Goal: Register for event/course

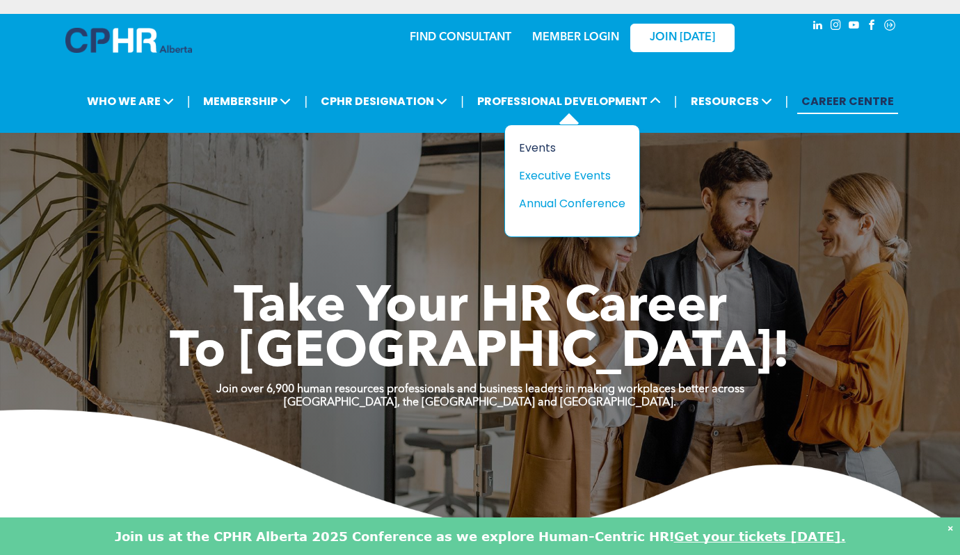
click at [538, 147] on div "Events" at bounding box center [567, 147] width 96 height 17
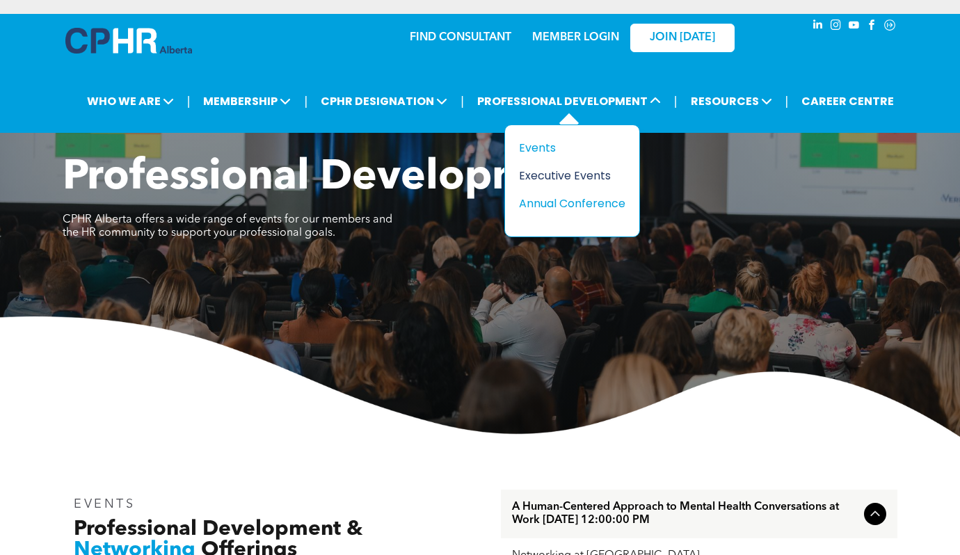
click at [551, 171] on div "Executive Events" at bounding box center [567, 175] width 96 height 17
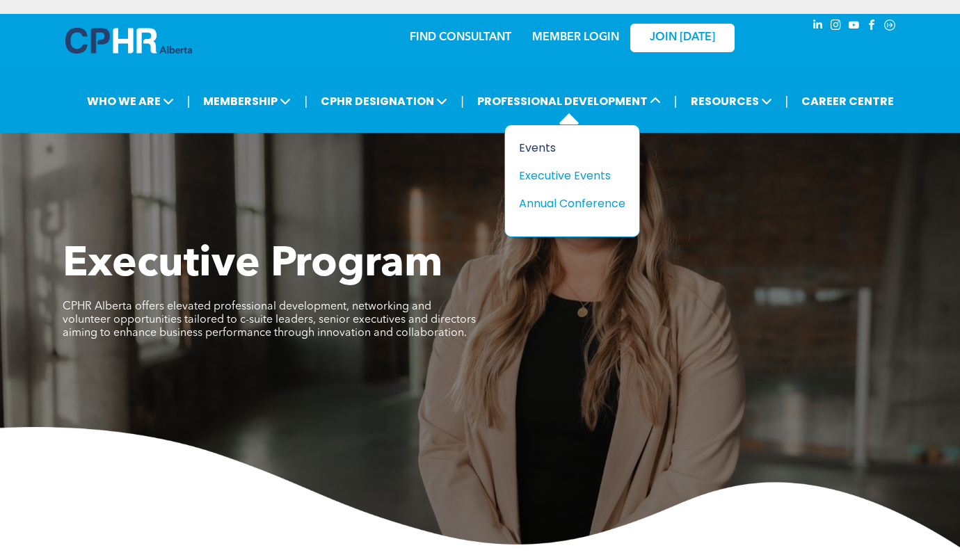
click at [548, 147] on div "Events" at bounding box center [567, 147] width 96 height 17
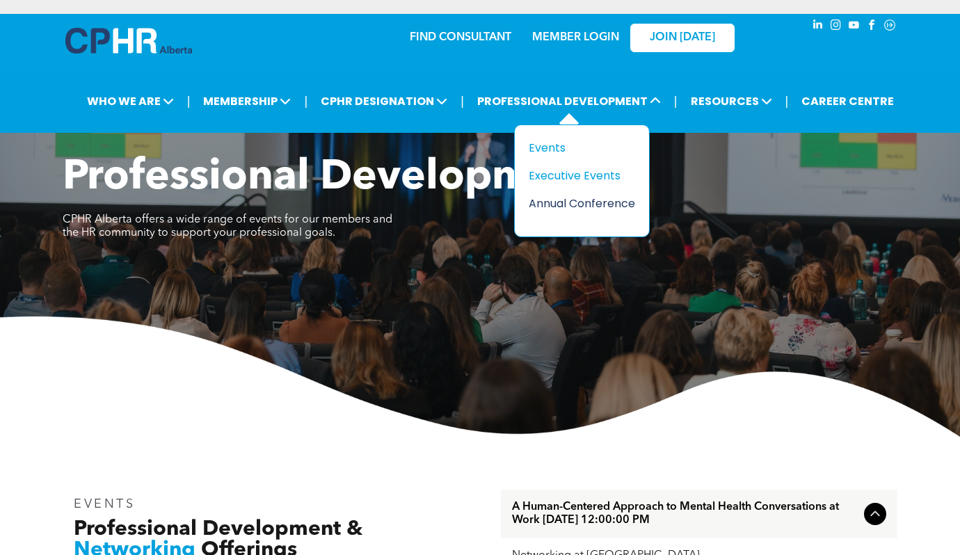
click at [586, 207] on div "Annual Conference" at bounding box center [576, 203] width 96 height 17
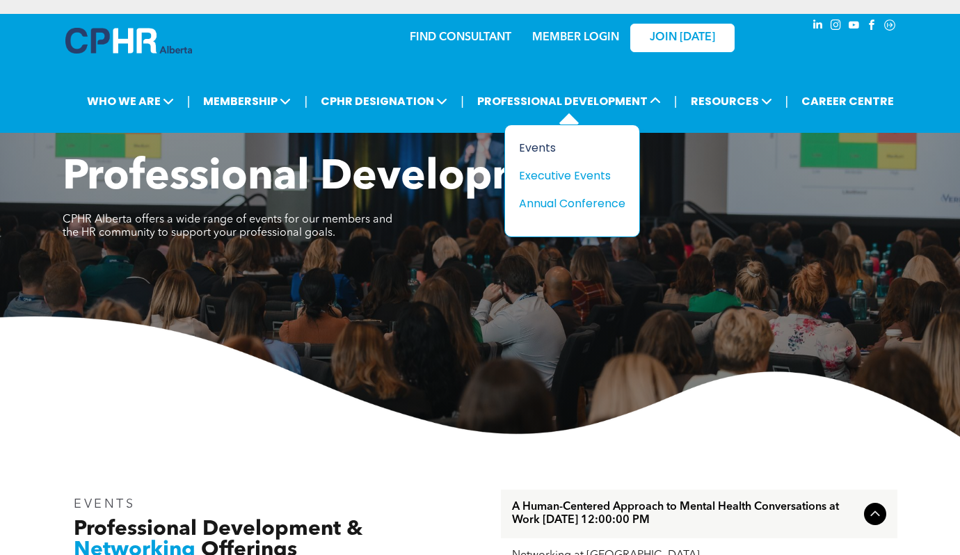
click at [554, 145] on div "Events" at bounding box center [567, 147] width 96 height 17
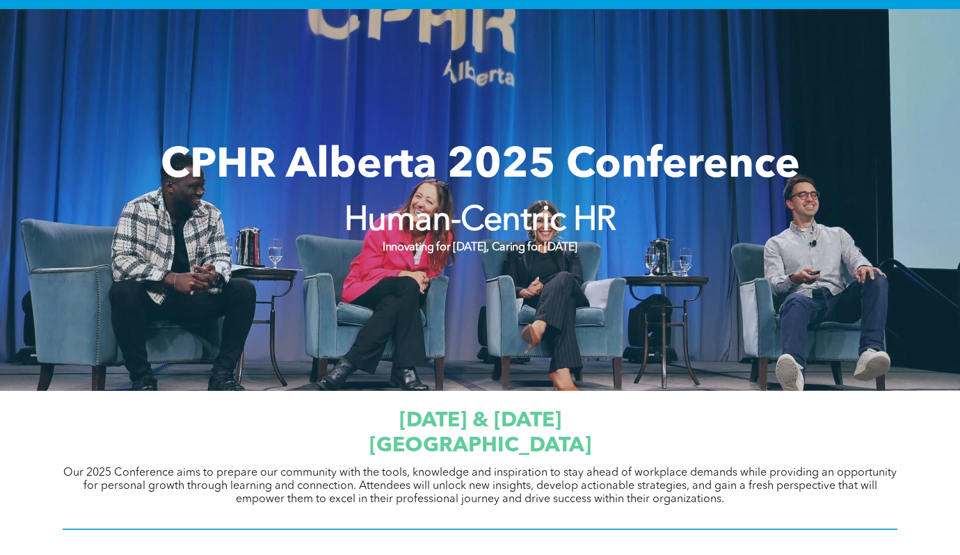
scroll to position [390, 0]
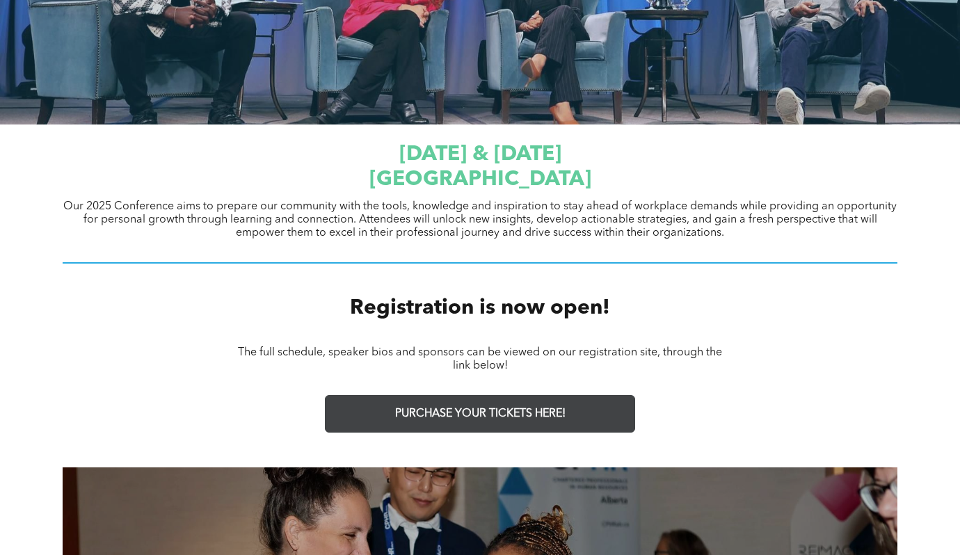
click at [563, 421] on link "PURCHASE YOUR TICKETS HERE!" at bounding box center [480, 414] width 310 height 38
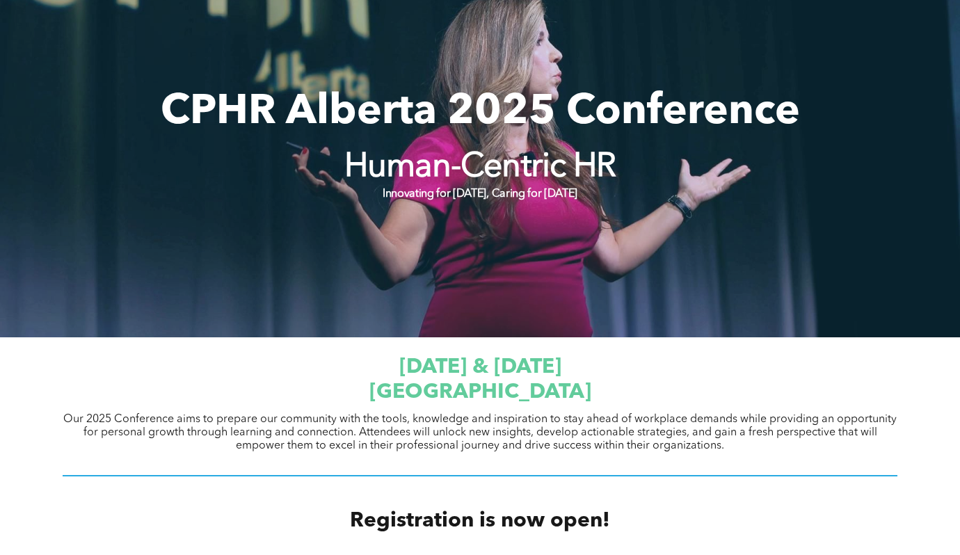
scroll to position [0, 0]
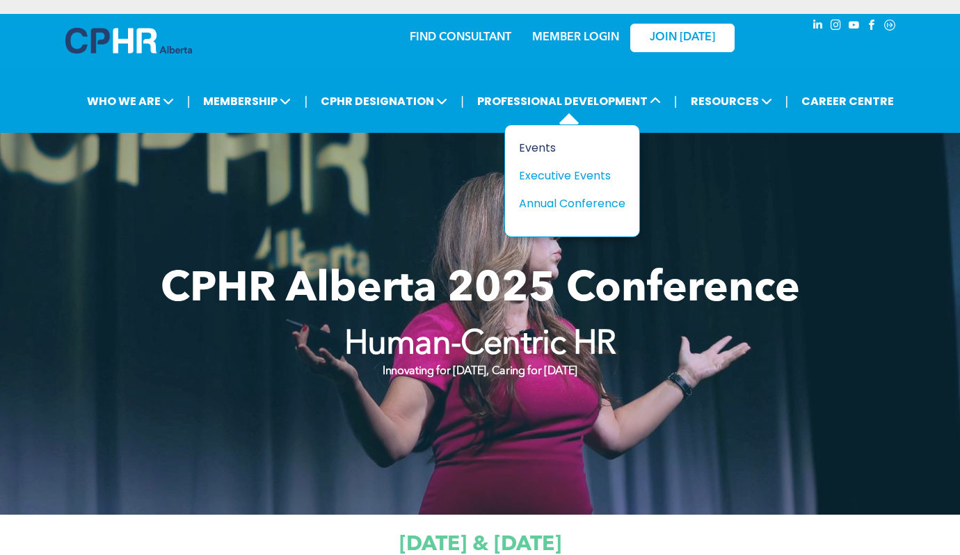
click at [544, 145] on div "Events" at bounding box center [567, 147] width 96 height 17
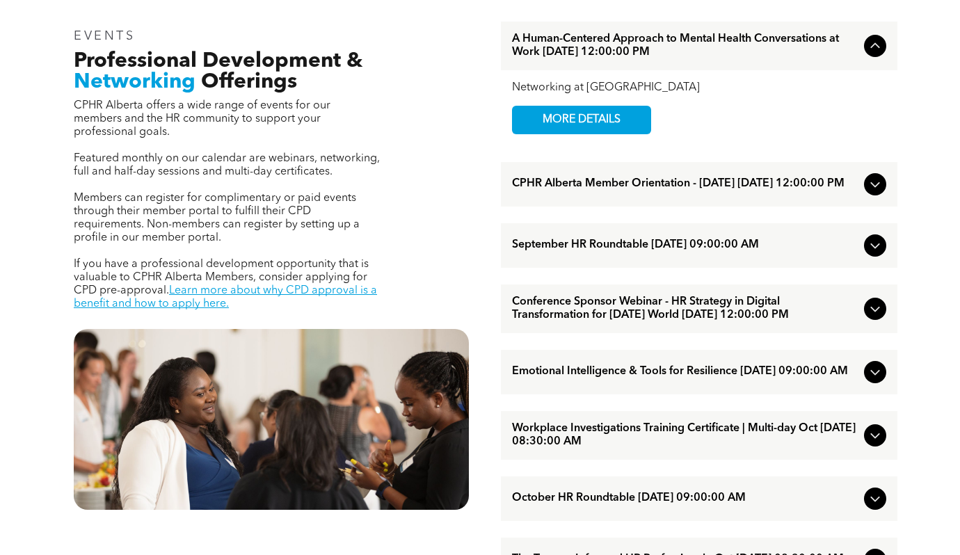
scroll to position [487, 0]
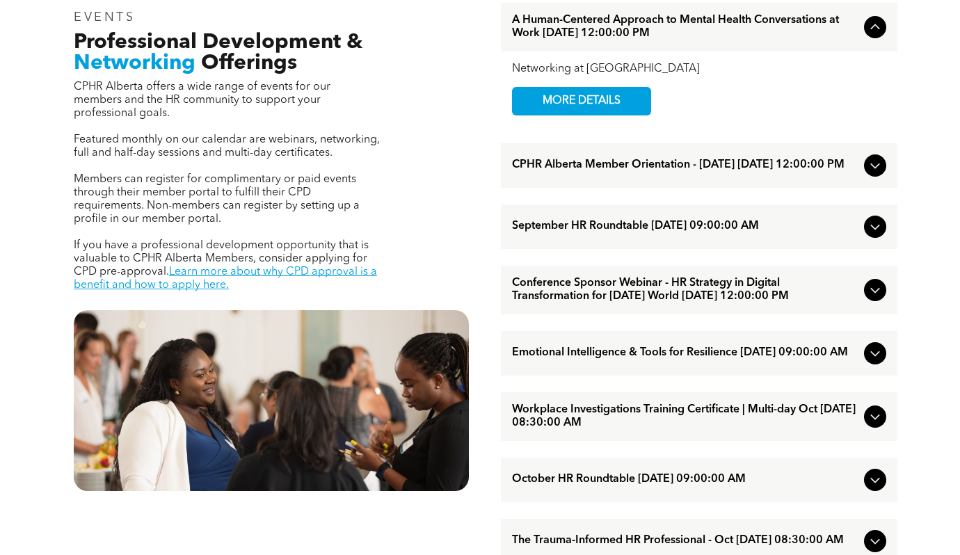
click at [882, 231] on icon at bounding box center [874, 226] width 17 height 17
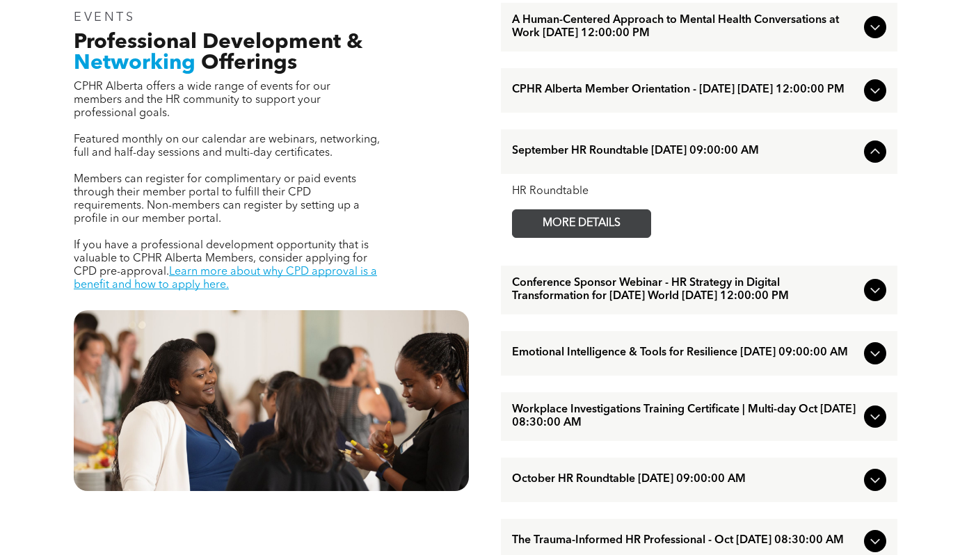
click at [592, 231] on span "MORE DETAILS" at bounding box center [581, 223] width 110 height 27
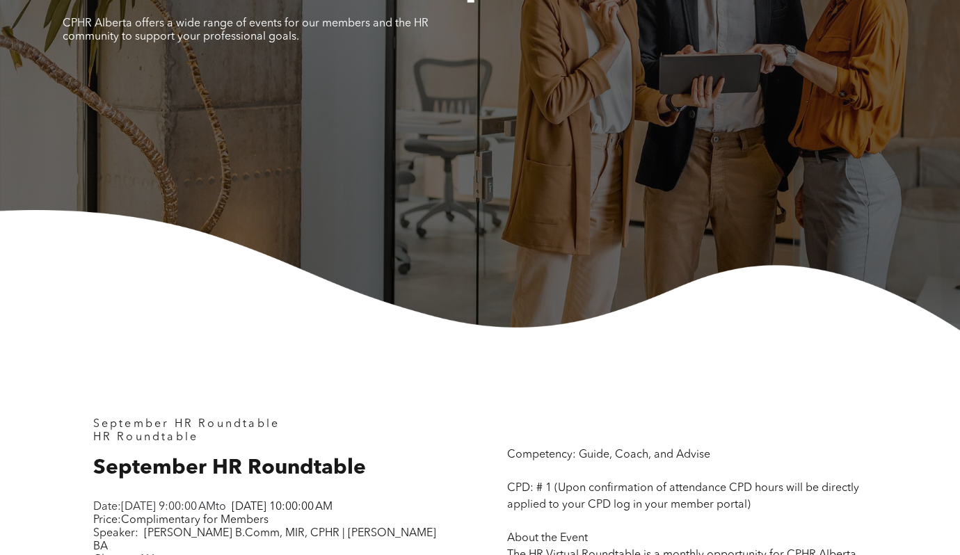
scroll to position [417, 0]
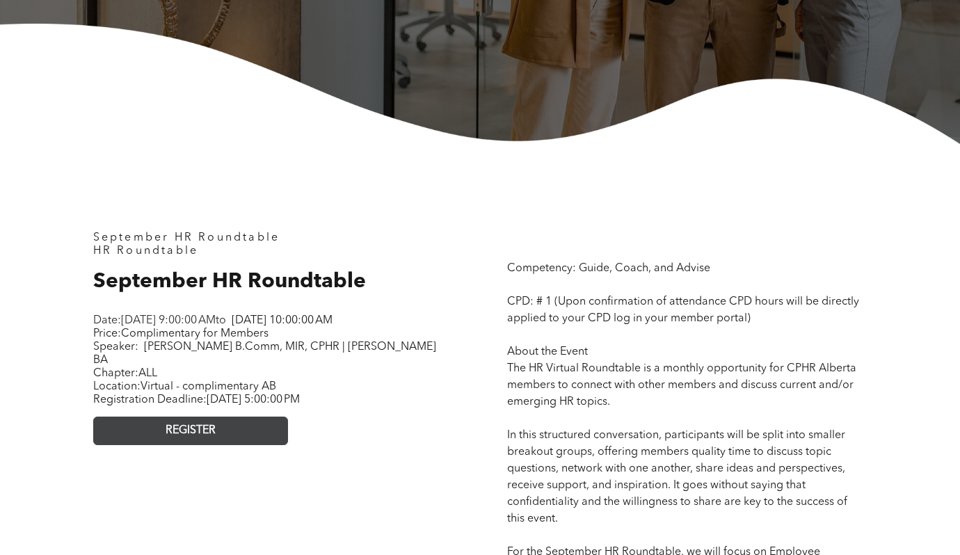
click at [187, 437] on span "REGISTER" at bounding box center [191, 430] width 50 height 13
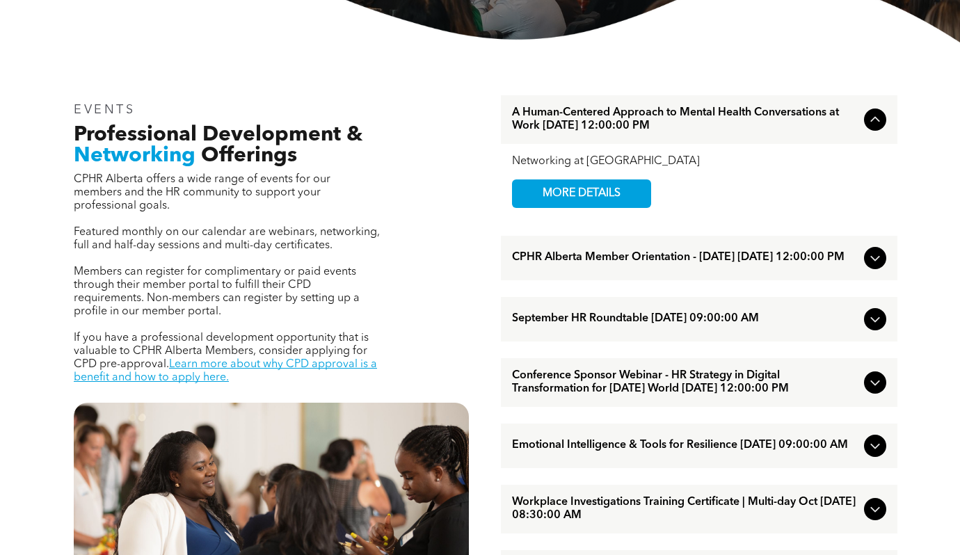
scroll to position [417, 0]
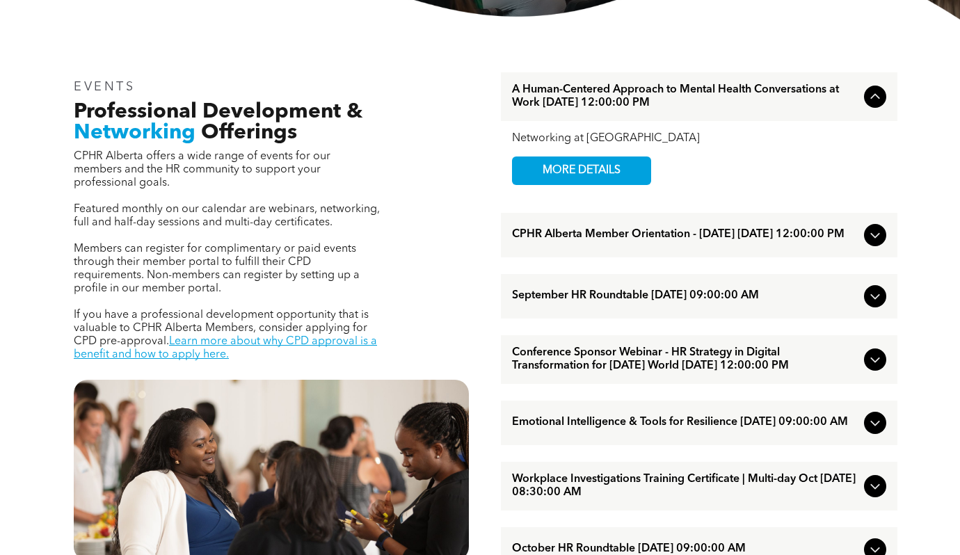
click at [871, 368] on icon at bounding box center [874, 359] width 17 height 17
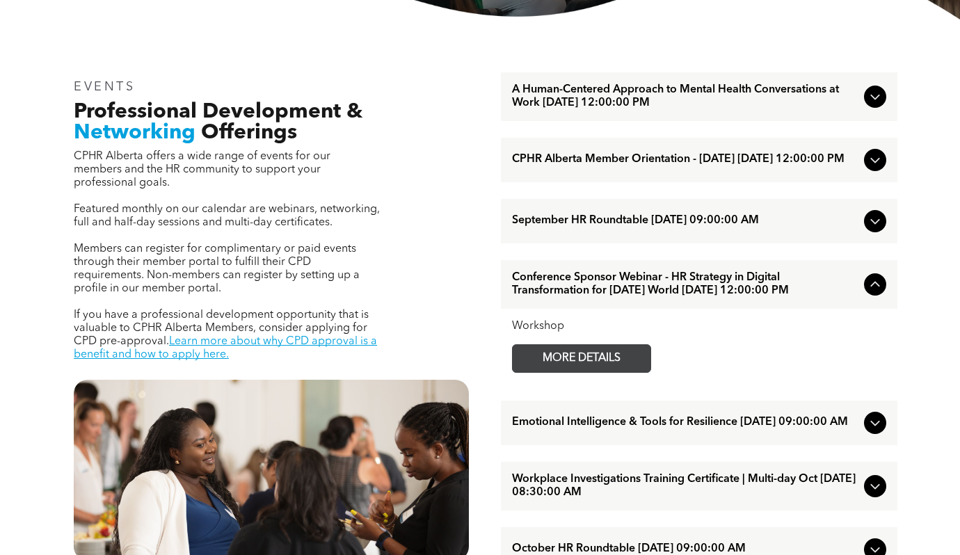
click at [609, 372] on span "MORE DETAILS" at bounding box center [581, 358] width 110 height 27
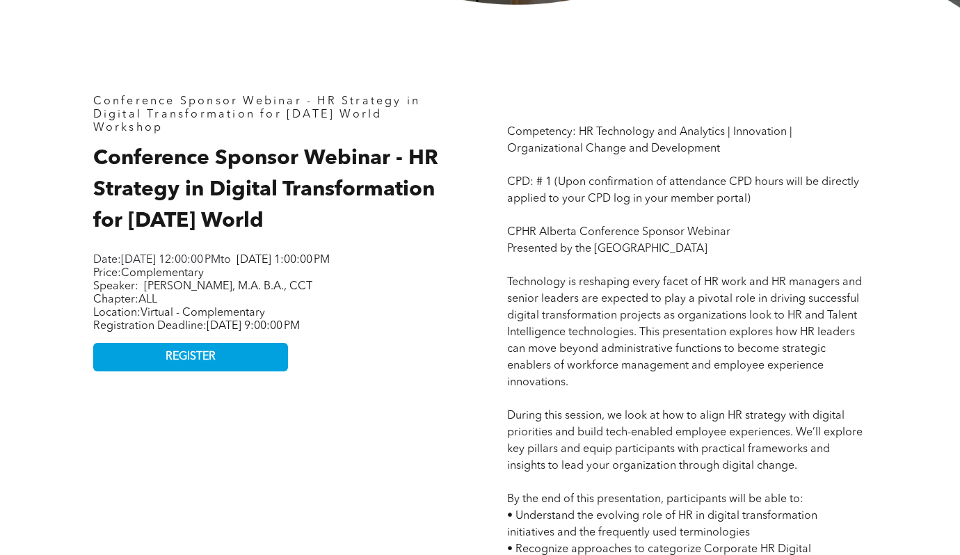
scroll to position [487, 0]
